Goal: Task Accomplishment & Management: Manage account settings

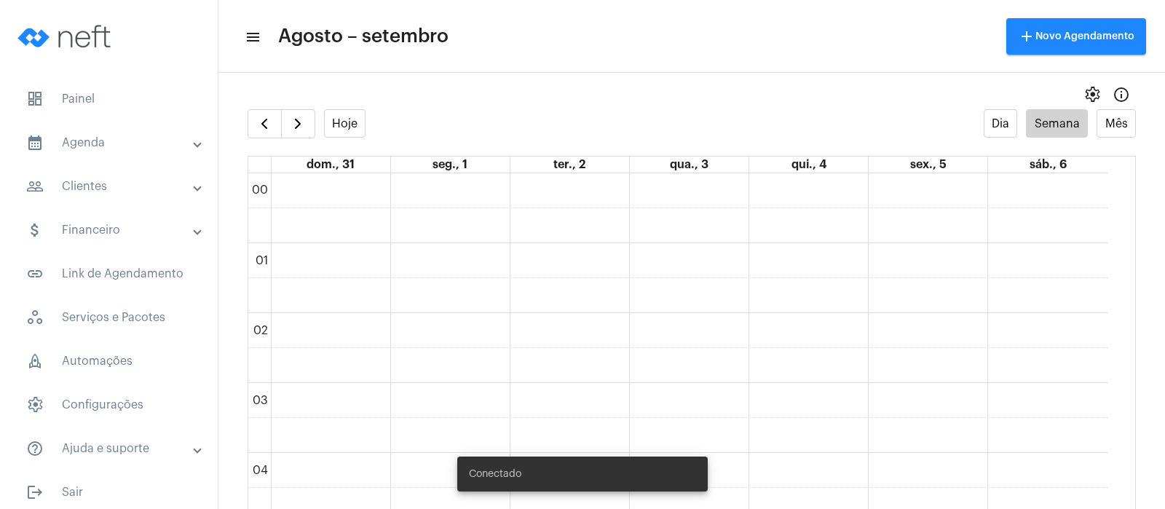
scroll to position [511, 0]
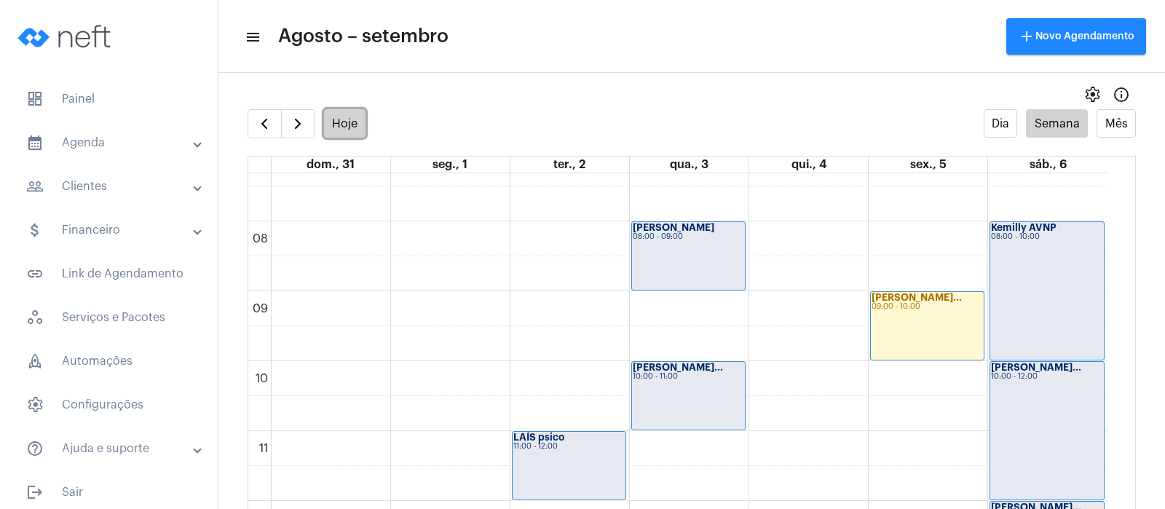
click at [346, 129] on button "Hoje" at bounding box center [345, 123] width 42 height 28
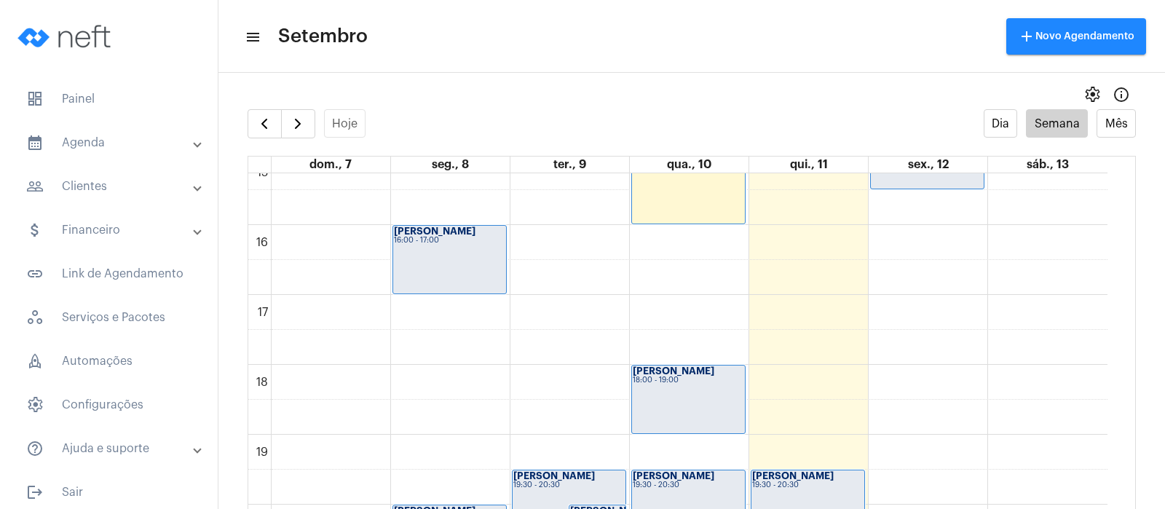
scroll to position [1313, 0]
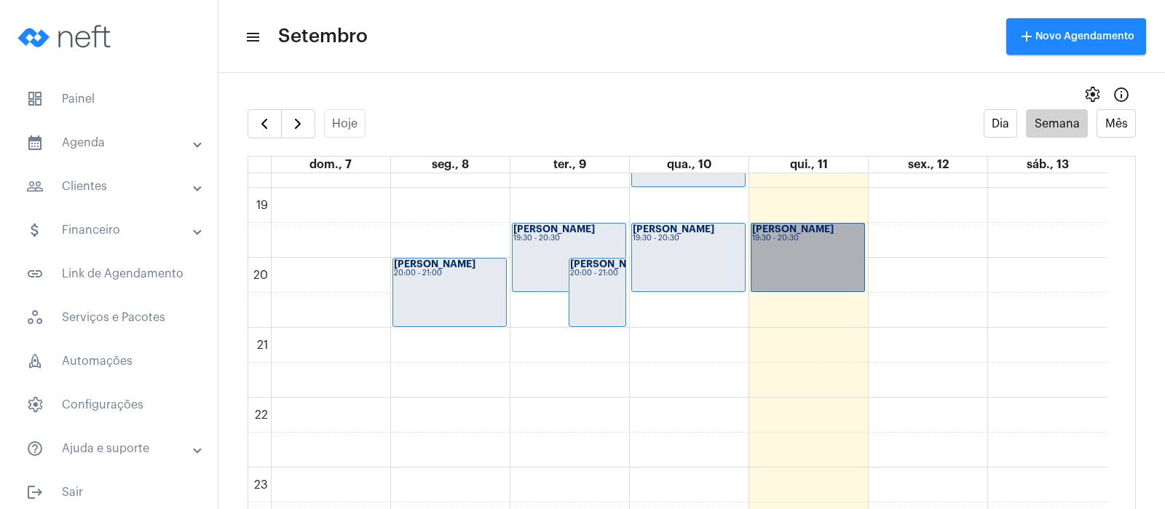
drag, startPoint x: 809, startPoint y: 254, endPoint x: 789, endPoint y: 253, distance: 20.4
click at [789, 253] on link "Viviane psico 19:30 - 20:30" at bounding box center [807, 257] width 114 height 69
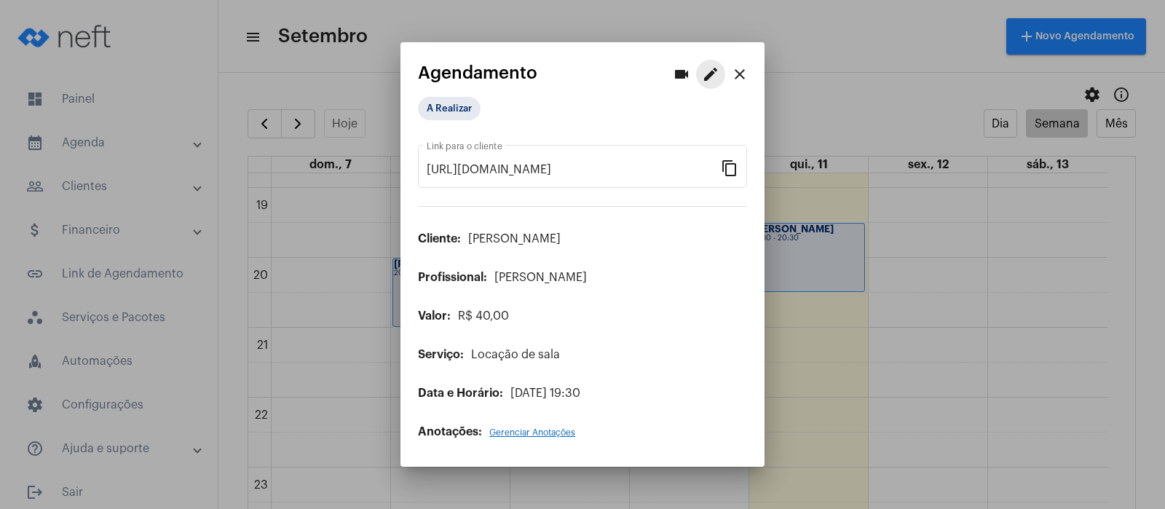
click at [710, 71] on mat-icon "edit" at bounding box center [710, 74] width 17 height 17
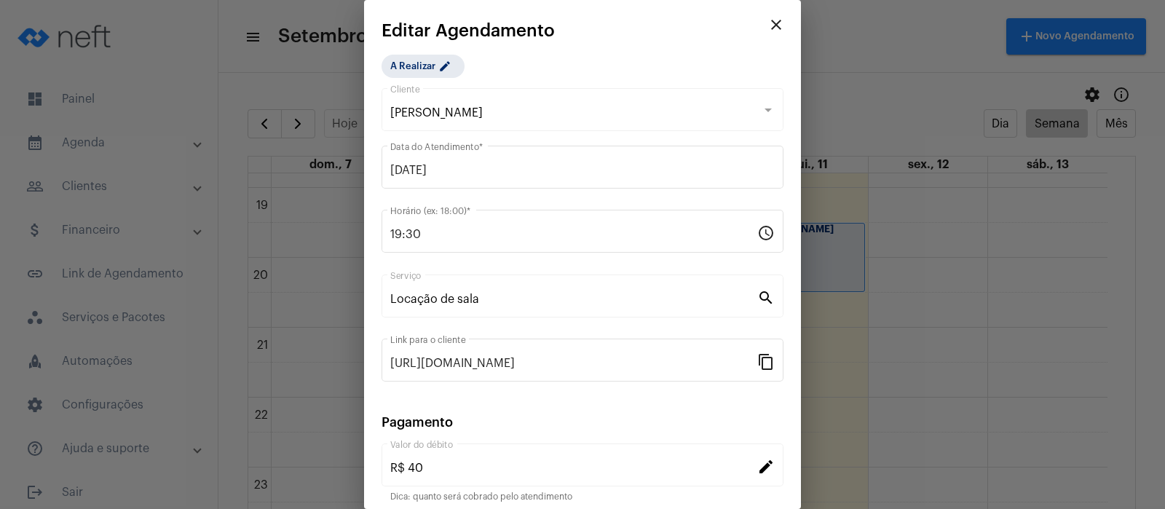
scroll to position [118, 0]
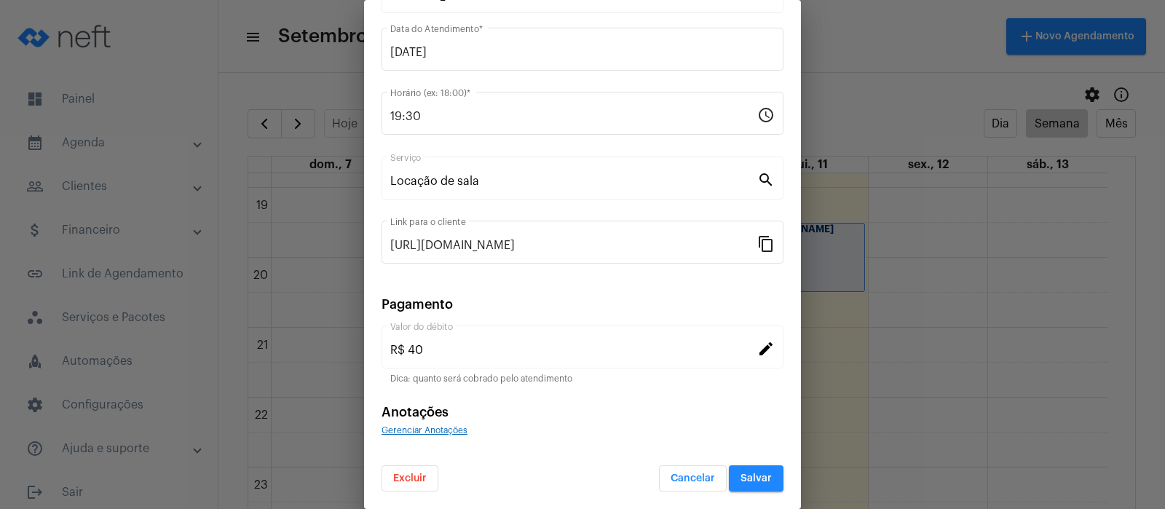
click at [408, 477] on span "Excluir" at bounding box center [409, 478] width 33 height 10
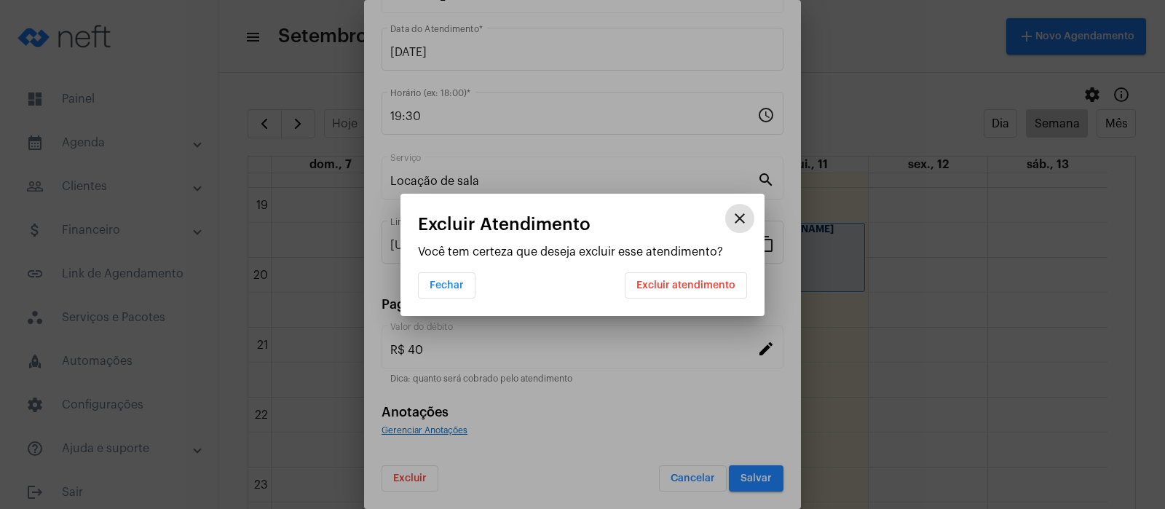
click at [684, 277] on button "Excluir atendimento" at bounding box center [686, 285] width 122 height 26
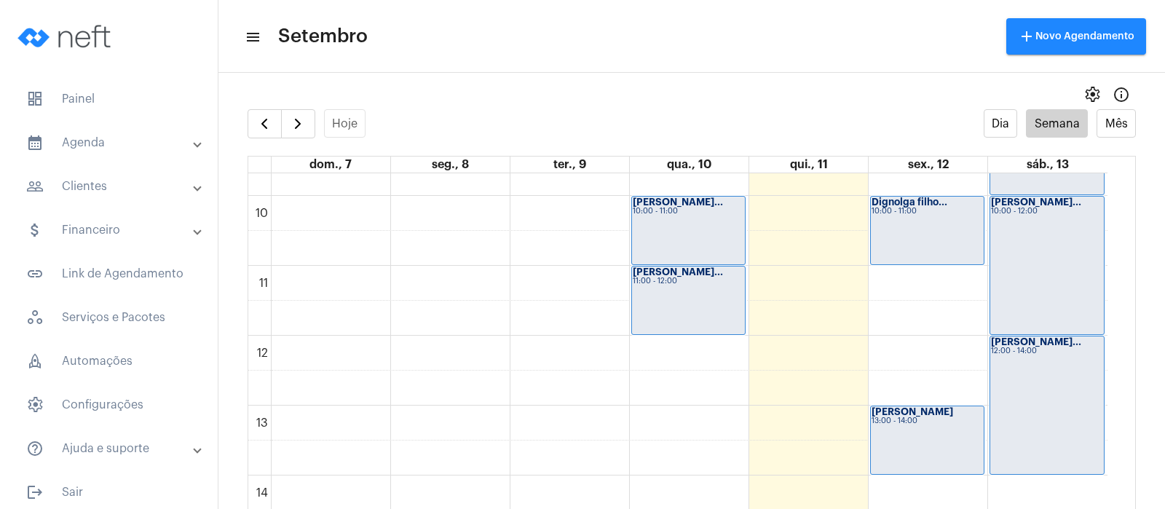
scroll to position [585, 0]
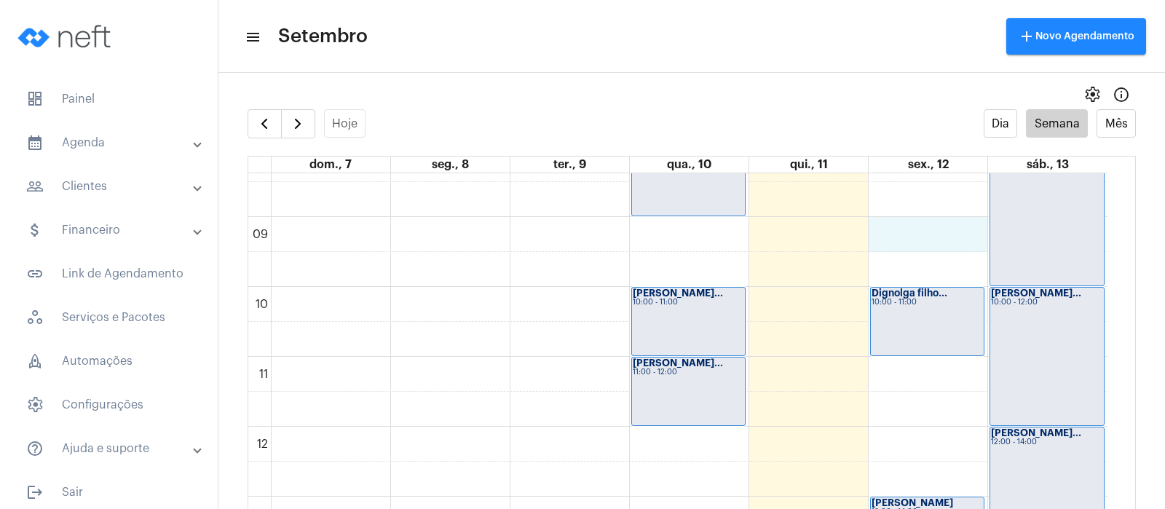
click at [889, 229] on div "00 01 02 03 04 05 06 07 08 09 10 11 12 13 14 15 16 17 18 19 20 21 22 23 [PERSON…" at bounding box center [677, 426] width 859 height 1677
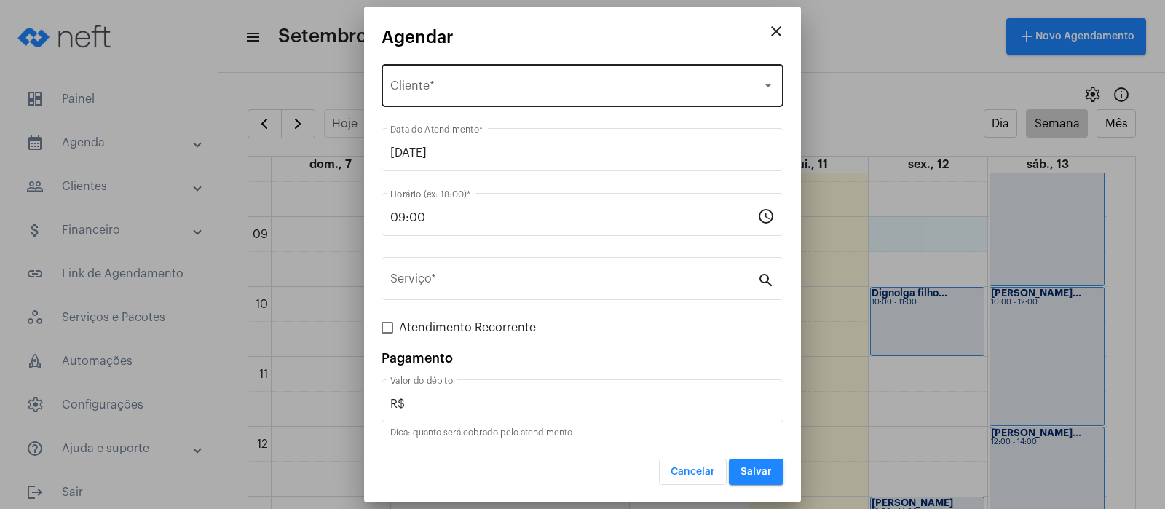
click at [507, 90] on div "Selecione o Cliente" at bounding box center [575, 88] width 371 height 13
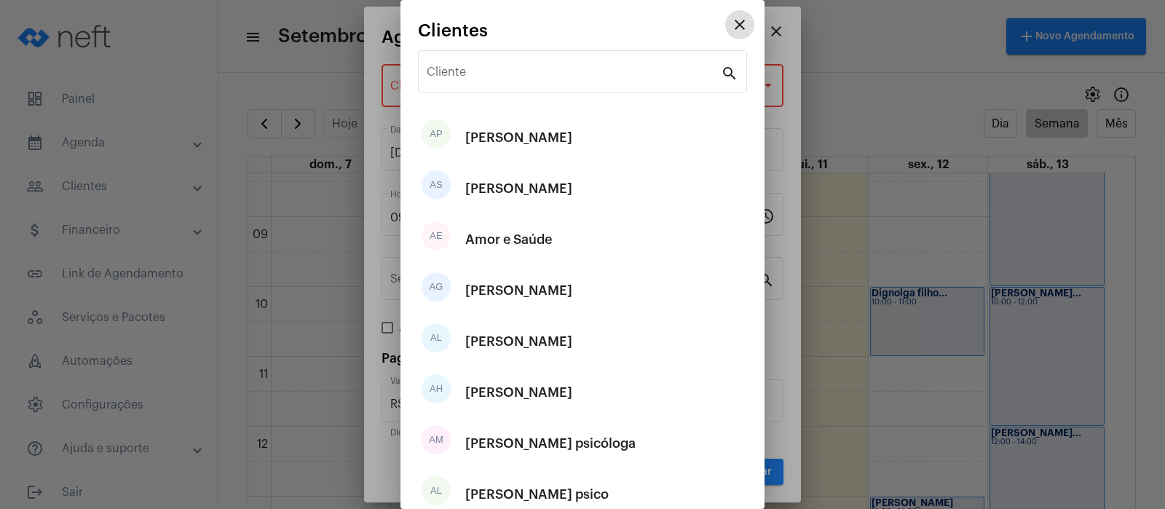
click at [507, 90] on div "Cliente" at bounding box center [574, 70] width 294 height 46
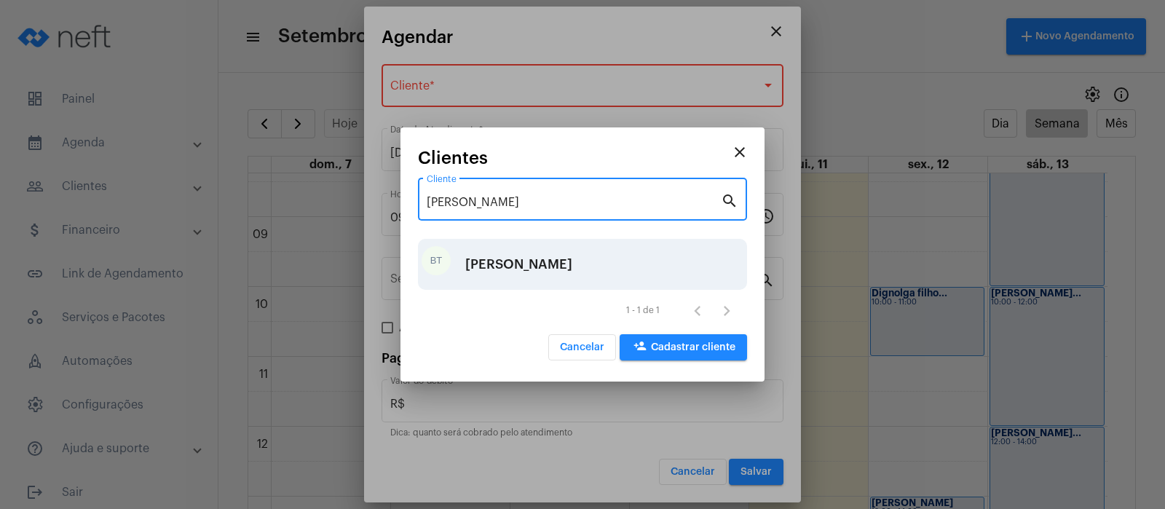
type input "[PERSON_NAME]"
click at [493, 263] on div "[PERSON_NAME]" at bounding box center [518, 264] width 107 height 44
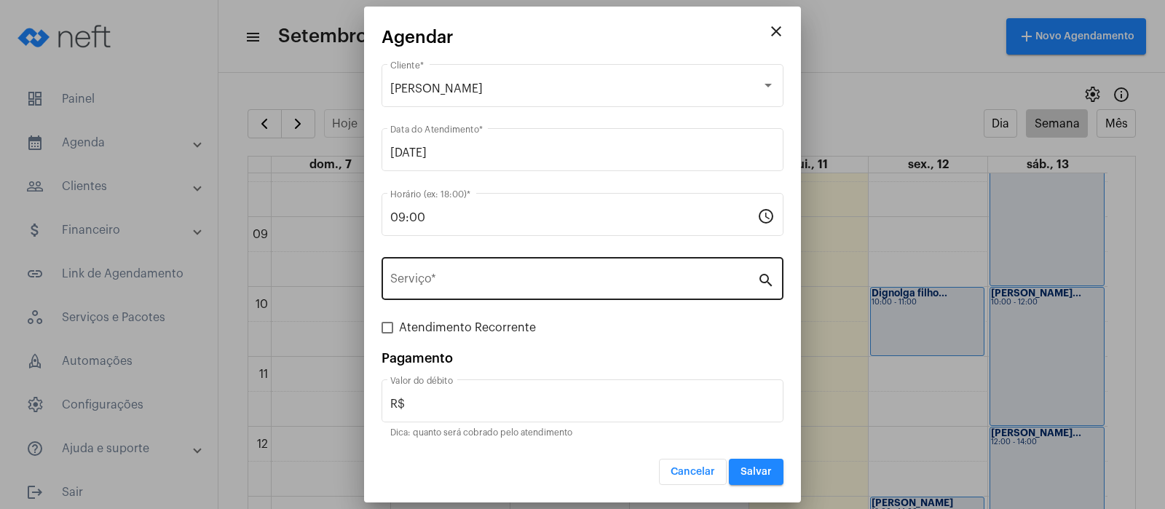
click at [449, 271] on div "Serviço *" at bounding box center [573, 277] width 367 height 46
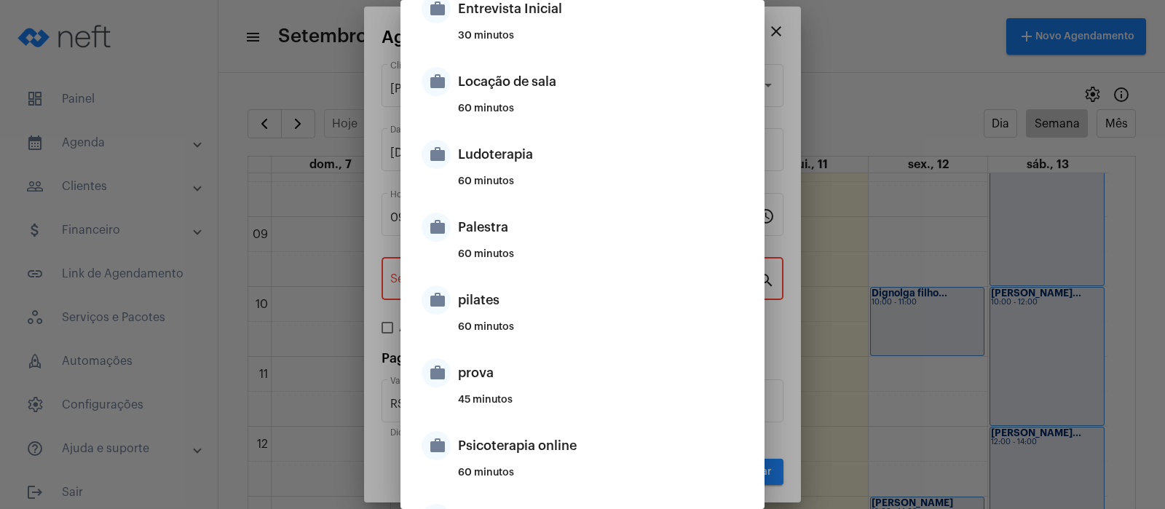
scroll to position [637, 0]
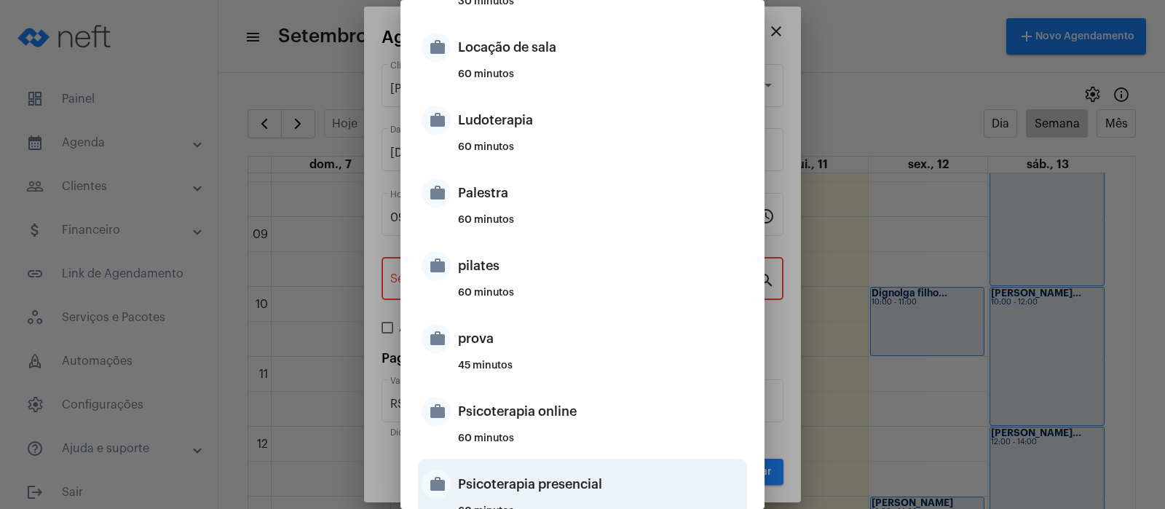
click at [480, 485] on div "Psicoterapia presencial" at bounding box center [600, 484] width 285 height 44
type input "Psicoterapia presencial"
type input "R$ 200"
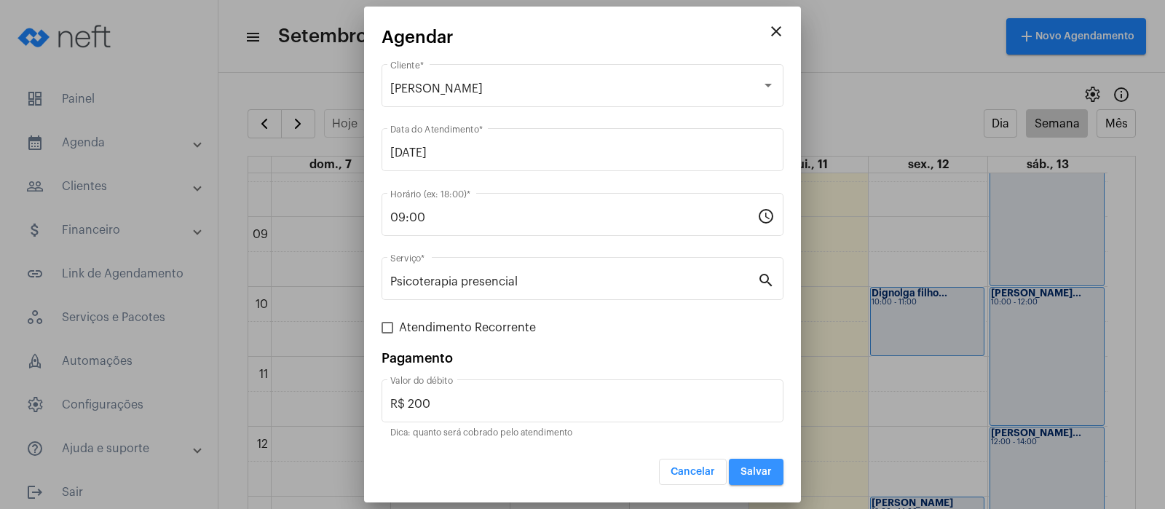
click at [751, 465] on button "Salvar" at bounding box center [756, 472] width 55 height 26
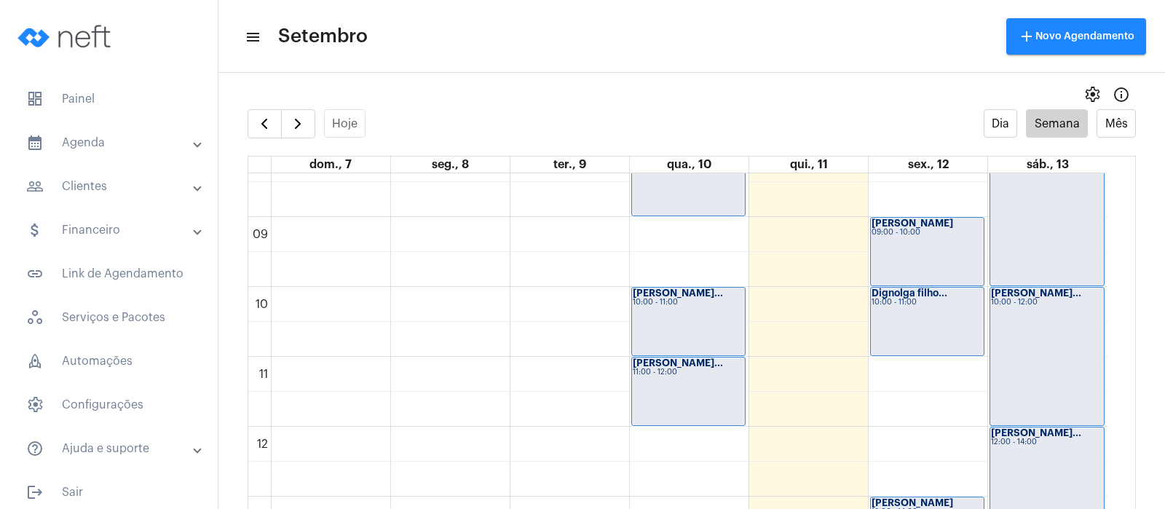
drag, startPoint x: 977, startPoint y: 254, endPoint x: 523, endPoint y: 43, distance: 500.2
click at [523, 47] on mat-toolbar-row "menu Setembro add Novo Agendamento" at bounding box center [691, 36] width 946 height 47
click at [884, 242] on div "[PERSON_NAME] 09:00 - 10:00" at bounding box center [927, 252] width 113 height 68
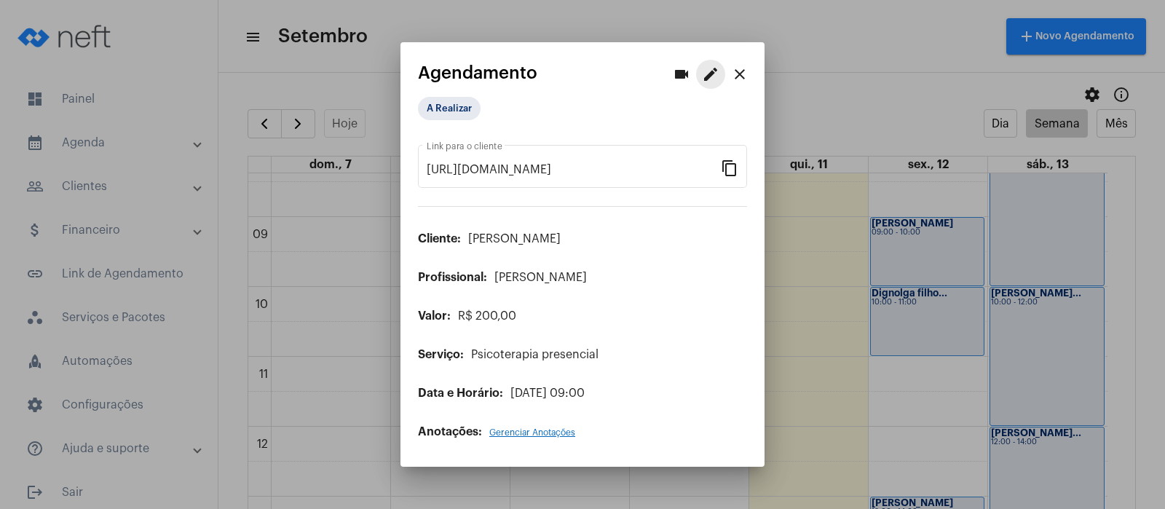
click at [705, 69] on mat-icon "edit" at bounding box center [710, 74] width 17 height 17
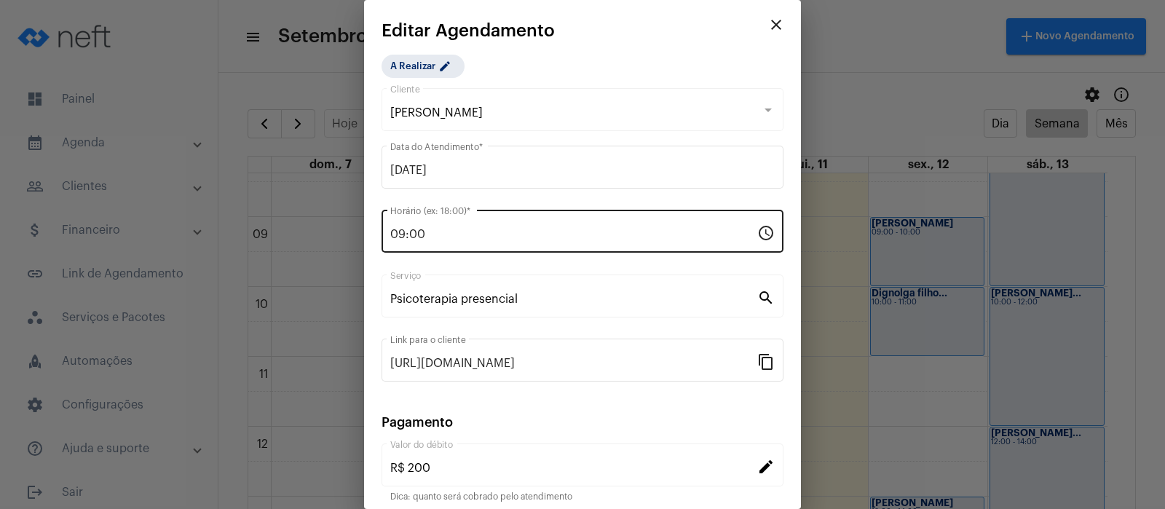
click at [432, 228] on input "09:00" at bounding box center [573, 234] width 367 height 13
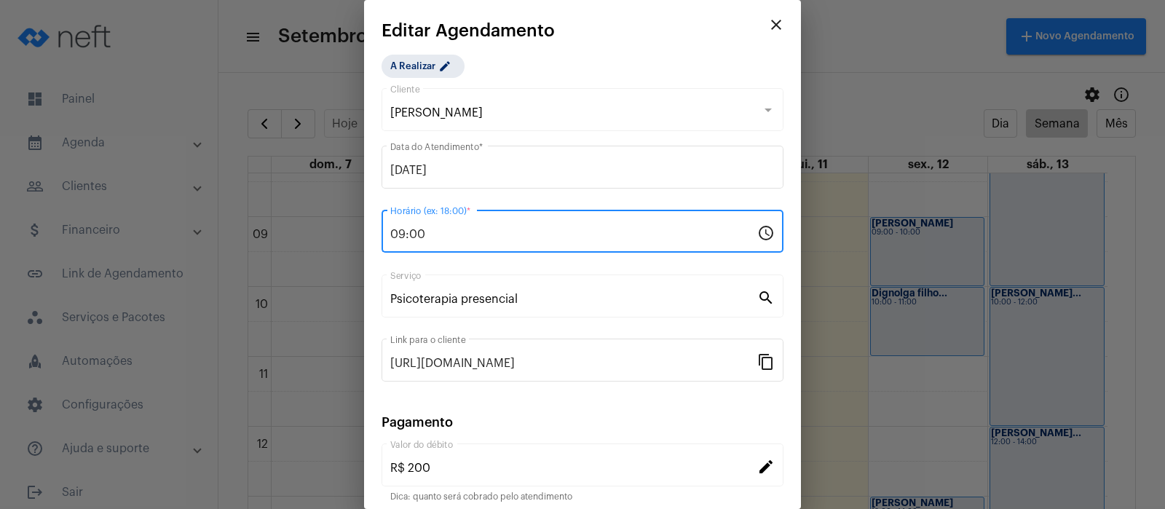
drag, startPoint x: 431, startPoint y: 228, endPoint x: 342, endPoint y: 221, distance: 89.0
click at [342, 221] on div "videocam edit close Agendamento A Realizar [URL][DOMAIN_NAME] Link para o clien…" at bounding box center [582, 254] width 1165 height 509
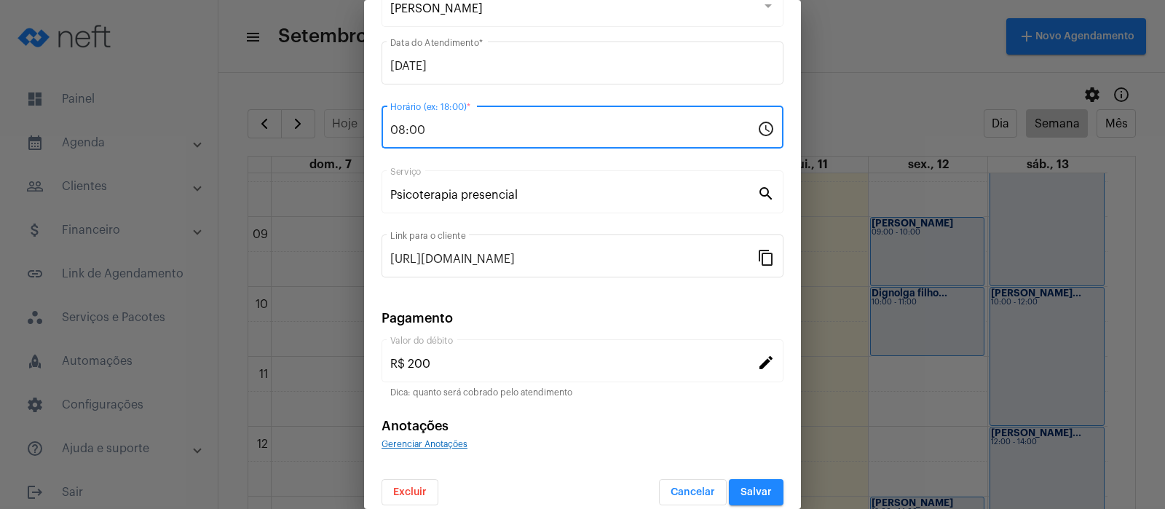
scroll to position [118, 0]
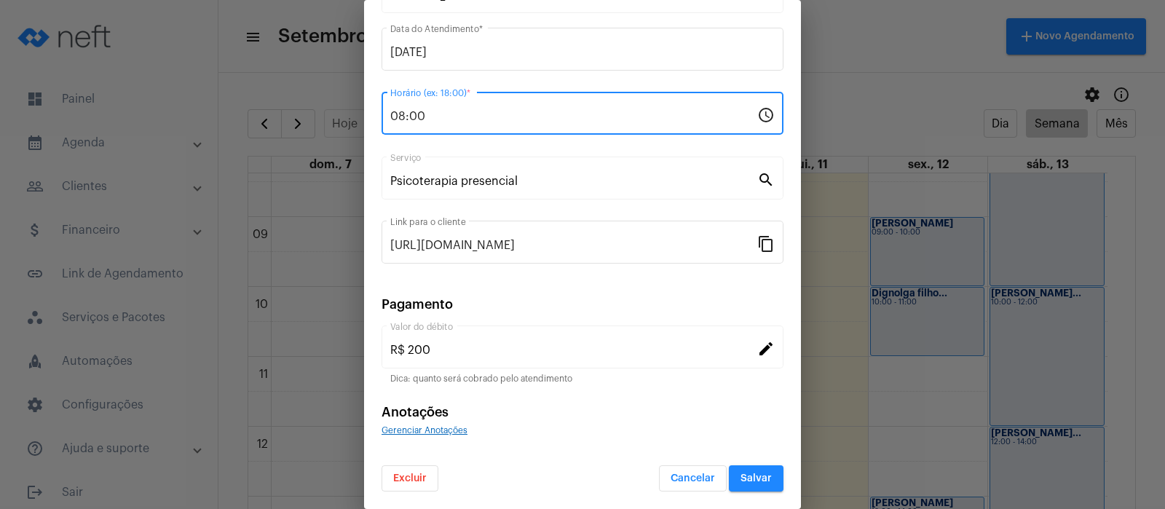
type input "08:00"
click at [734, 490] on button "Salvar" at bounding box center [756, 478] width 55 height 26
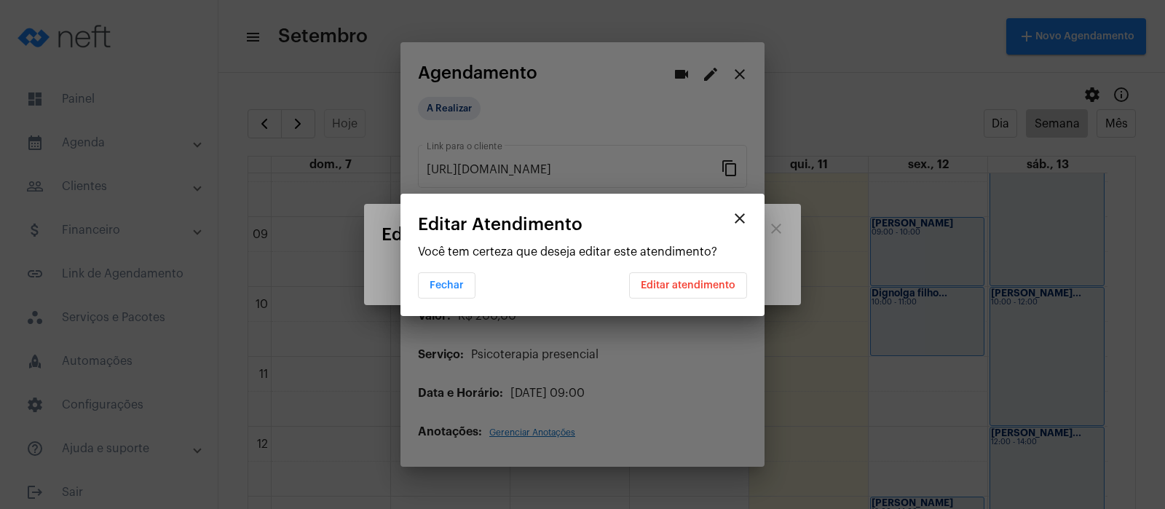
click at [734, 490] on div at bounding box center [582, 254] width 1165 height 509
